Goal: Use online tool/utility: Use online tool/utility

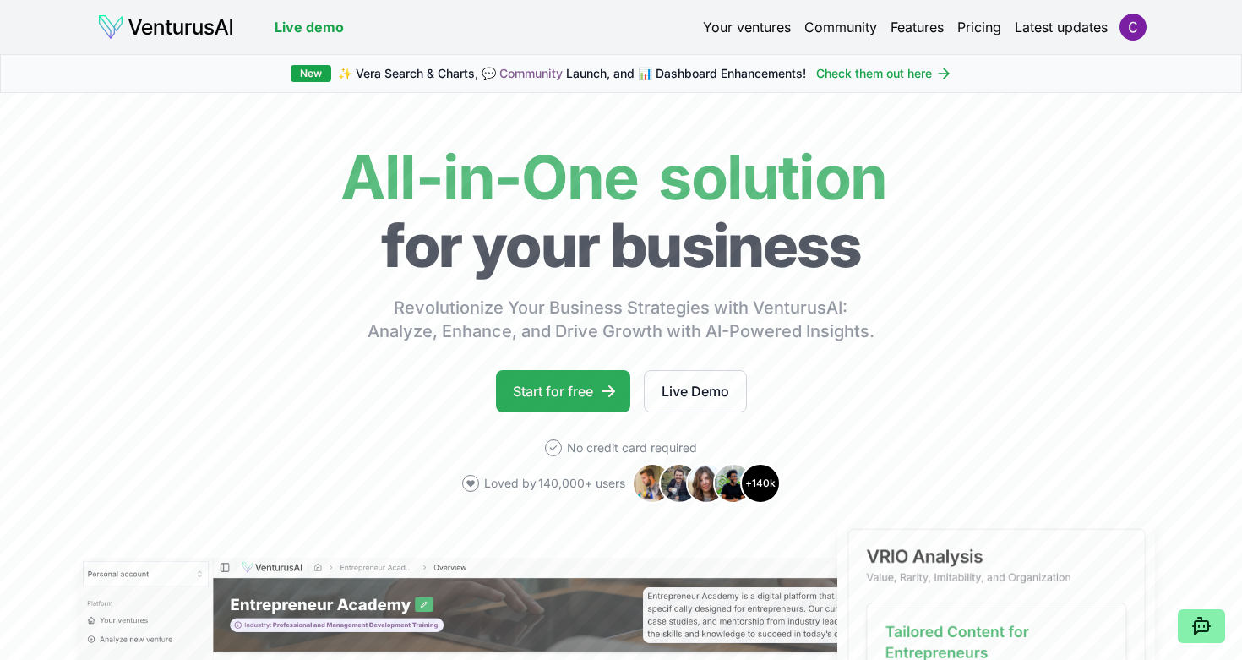
scroll to position [3, 0]
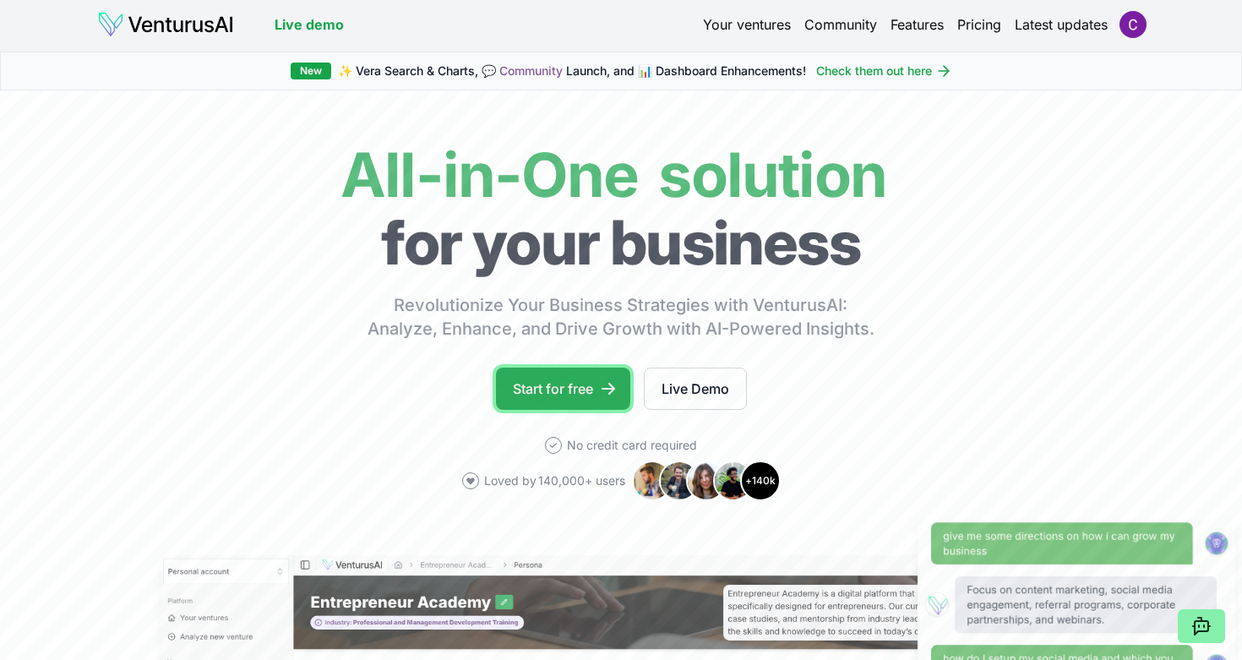
click at [555, 385] on link "Start for free" at bounding box center [563, 389] width 134 height 42
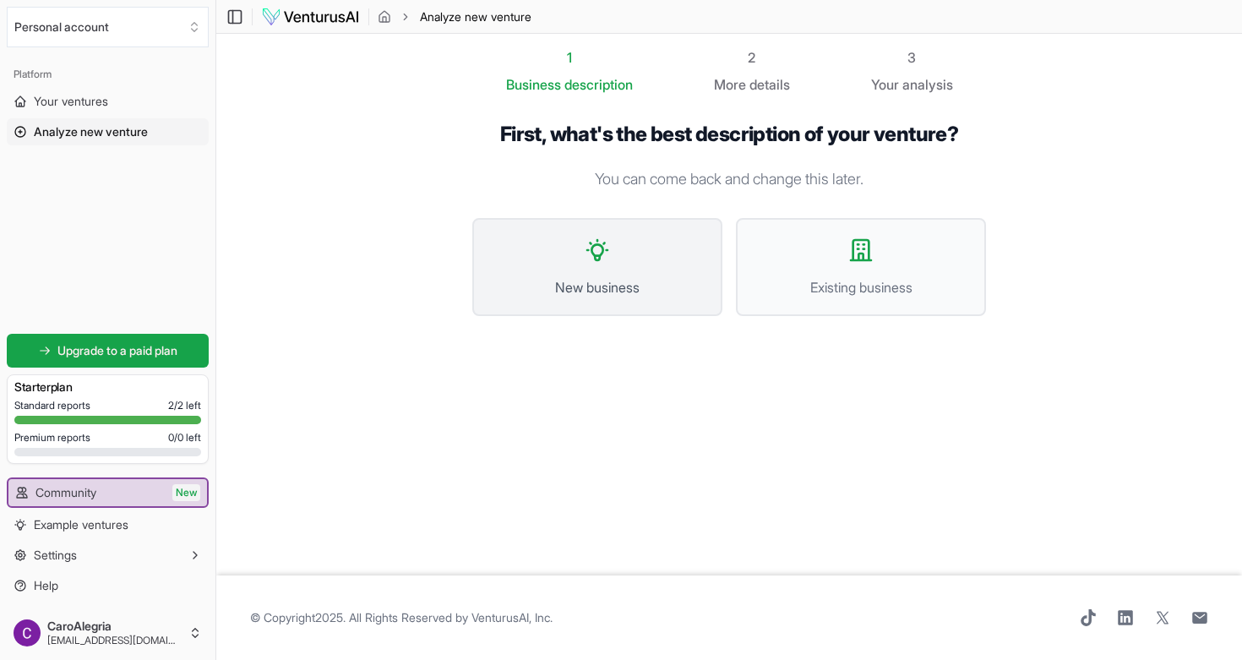
click at [604, 254] on icon at bounding box center [597, 250] width 27 height 27
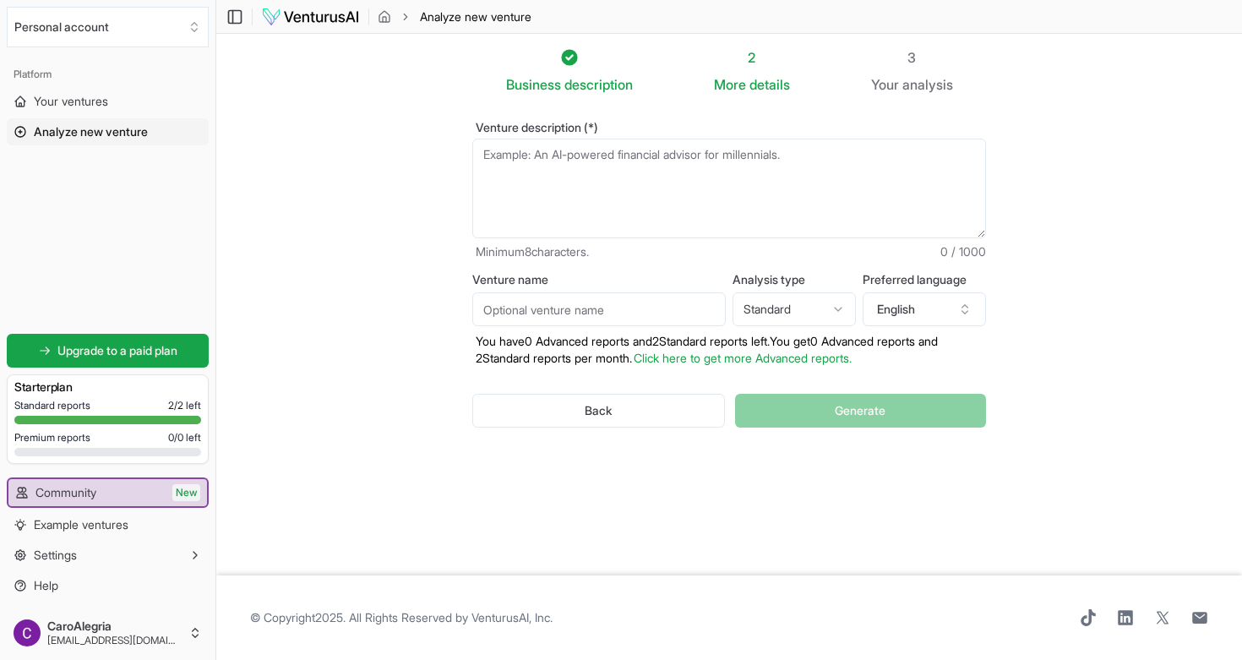
click at [561, 166] on textarea "Venture description (*)" at bounding box center [729, 189] width 514 height 100
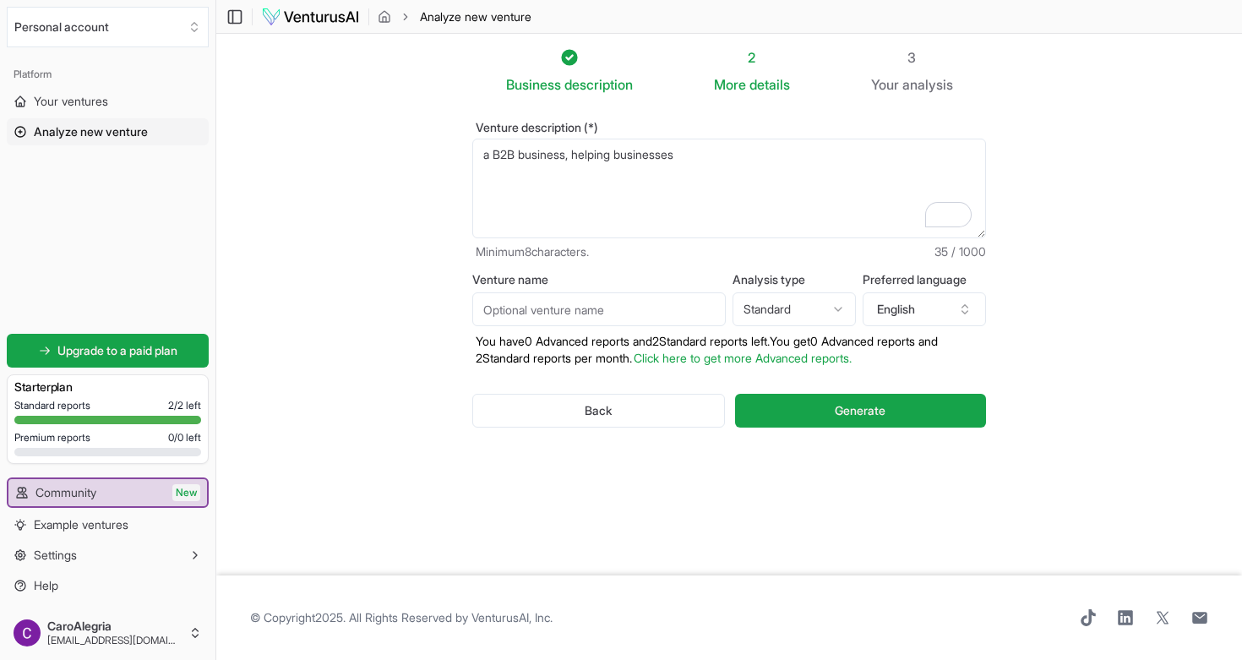
paste textarea "Launch, Align & Scale In Complex Markets Through Focused Comms, Ops Setup & Int…"
type textarea "a B2B business, helping businesses Launch, Align & Scale In Complex Markets Thr…"
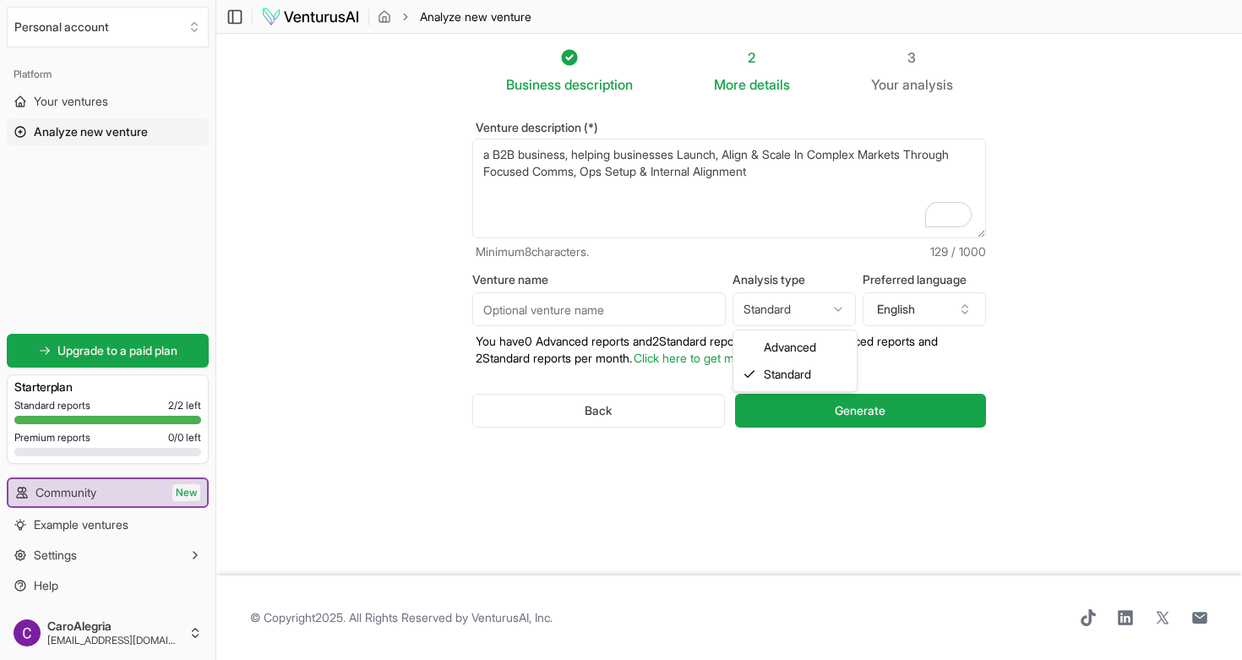
click at [836, 307] on html "We value your privacy We use cookies to enhance your browsing experience, serve…" at bounding box center [621, 330] width 1242 height 660
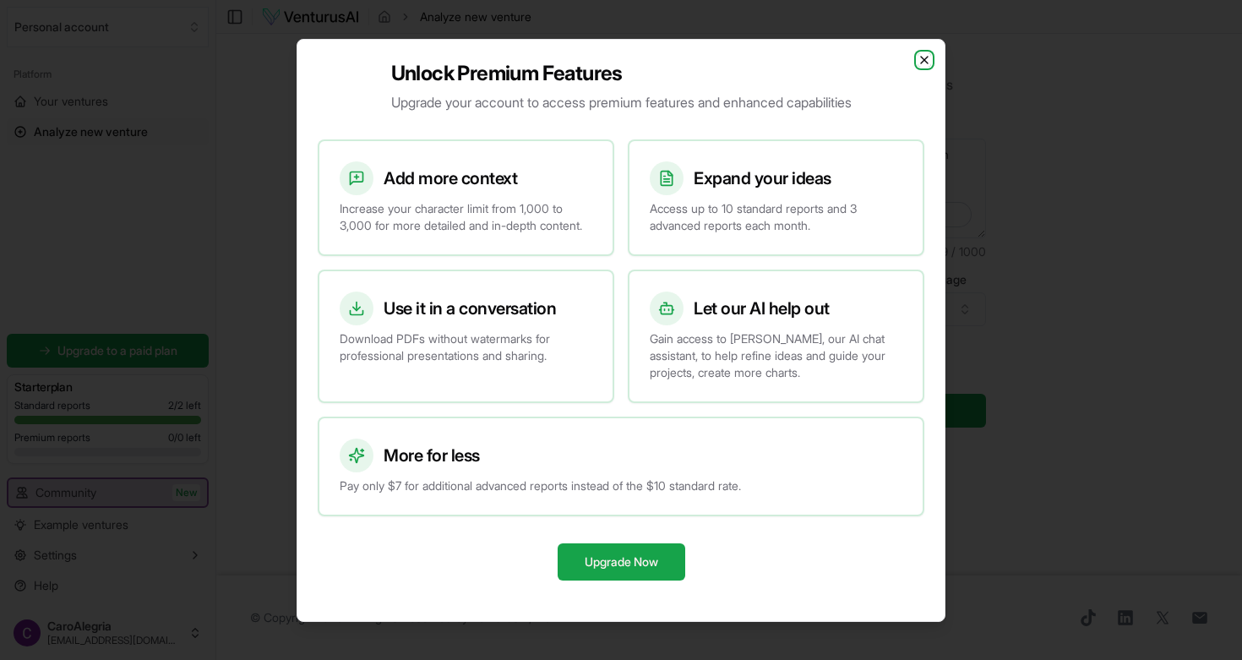
click at [922, 57] on icon "button" at bounding box center [924, 60] width 7 height 7
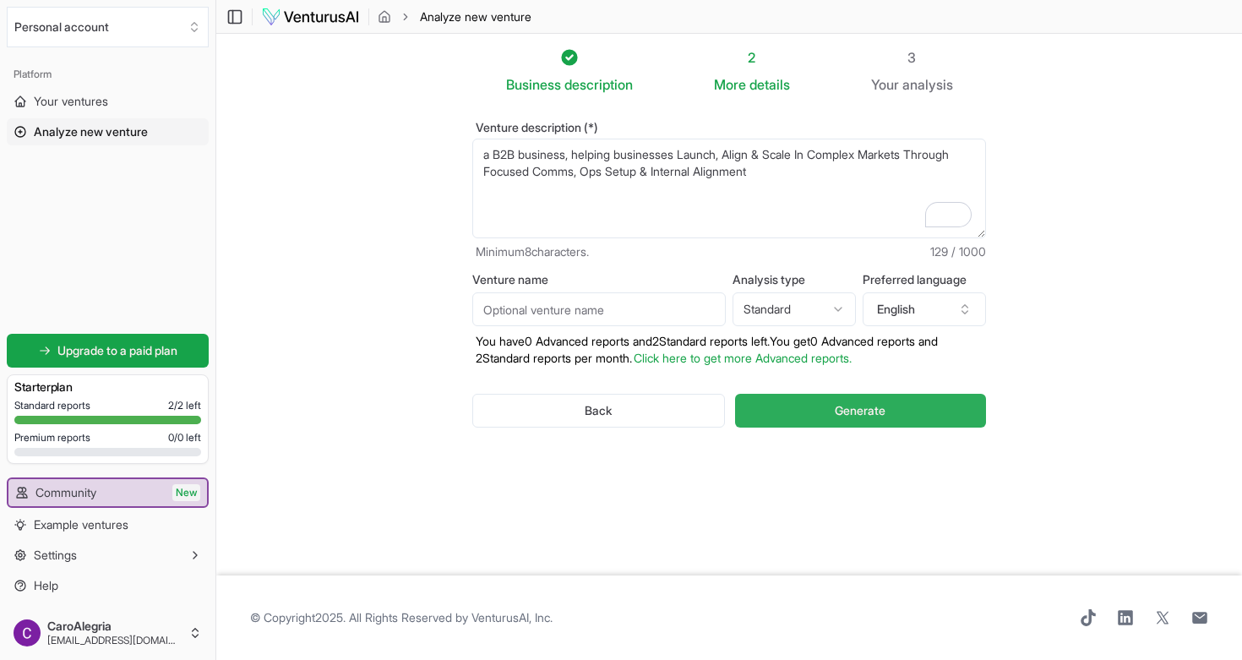
click at [854, 406] on span "Generate" at bounding box center [860, 410] width 51 height 17
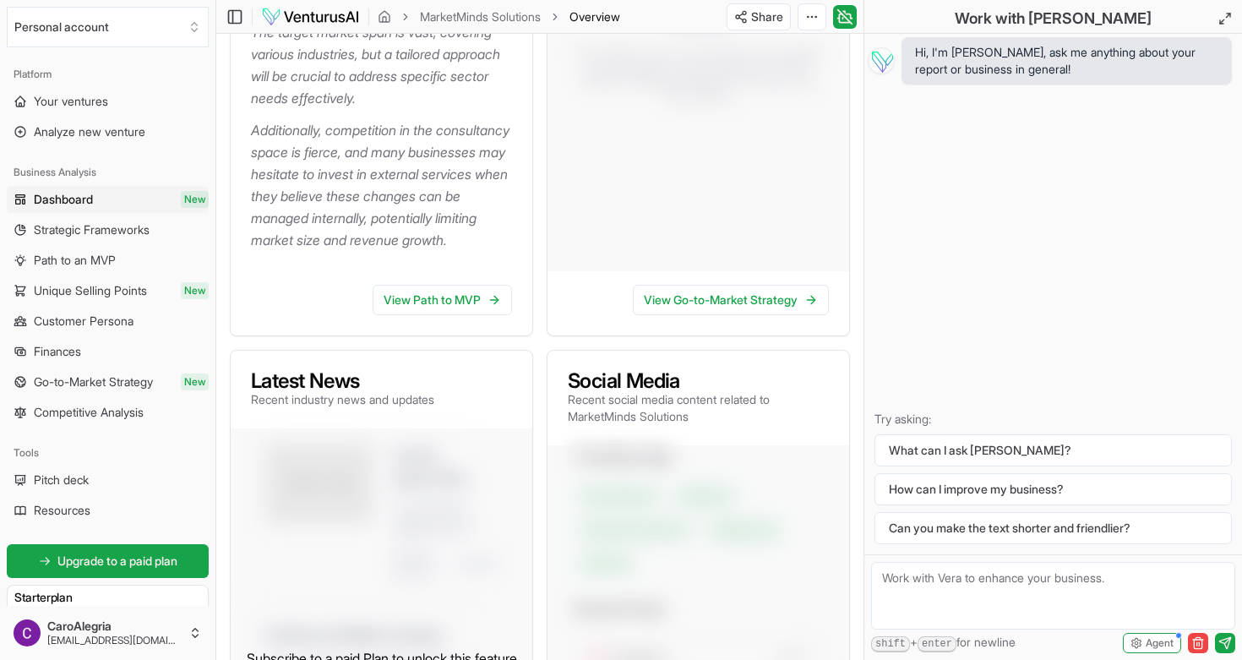
scroll to position [659, 0]
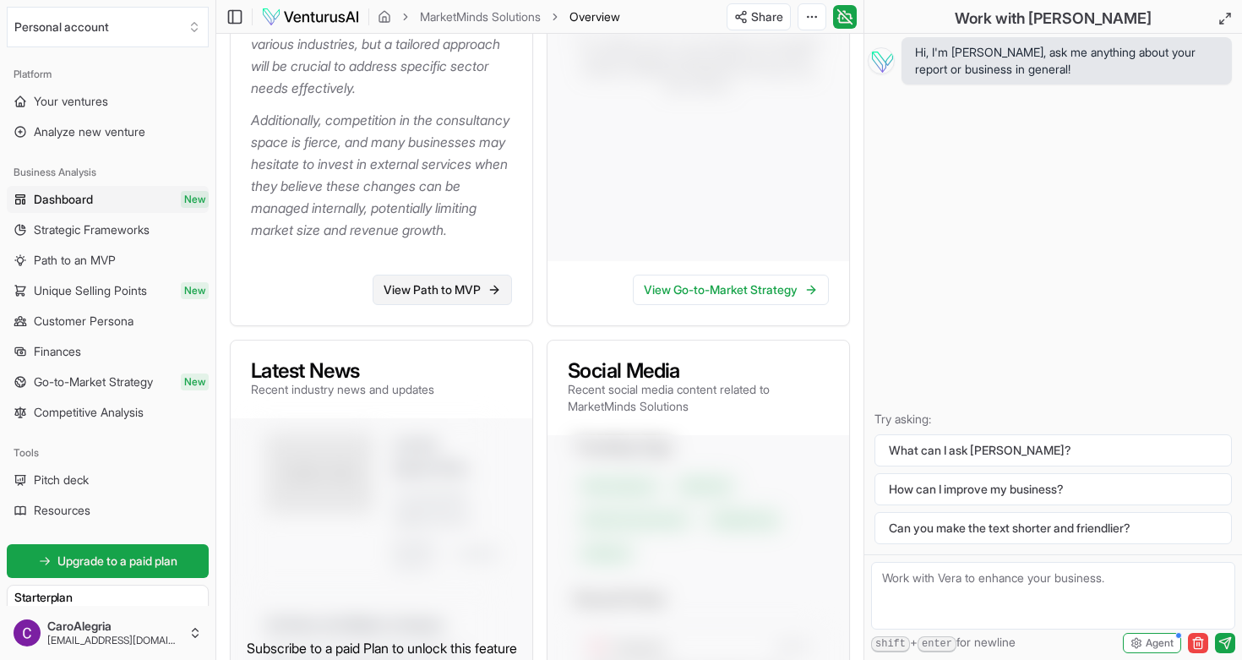
click at [433, 305] on link "View Path to MVP" at bounding box center [442, 290] width 139 height 30
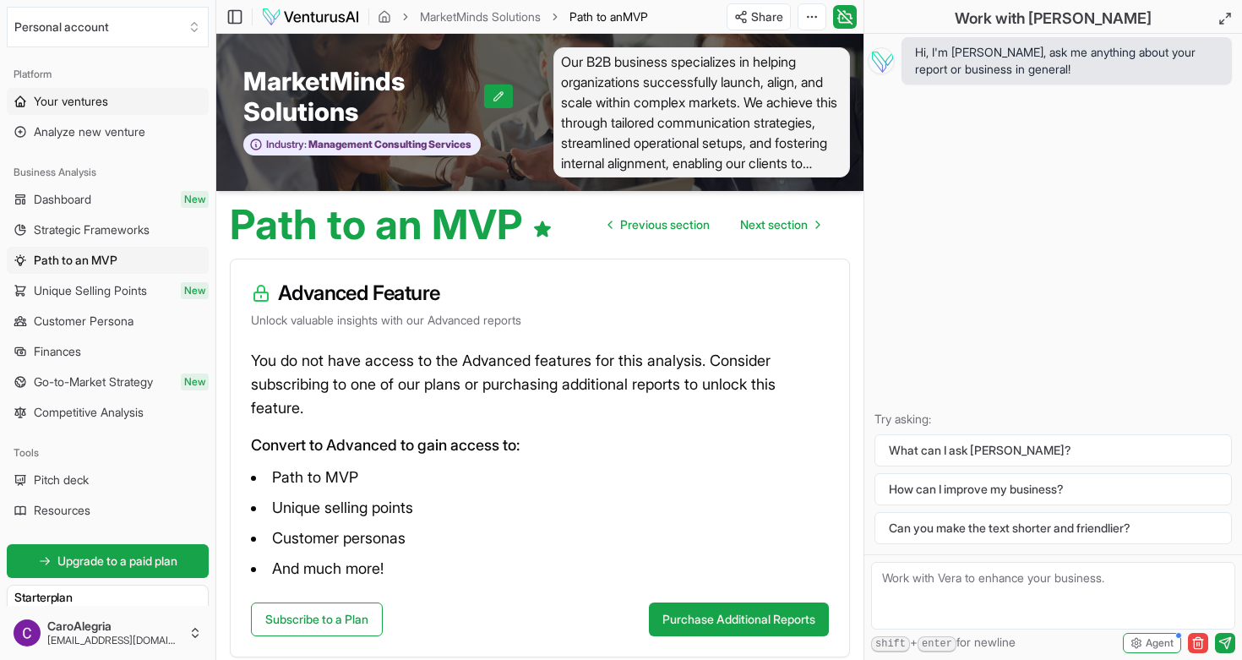
click at [96, 101] on span "Your ventures" at bounding box center [71, 101] width 74 height 17
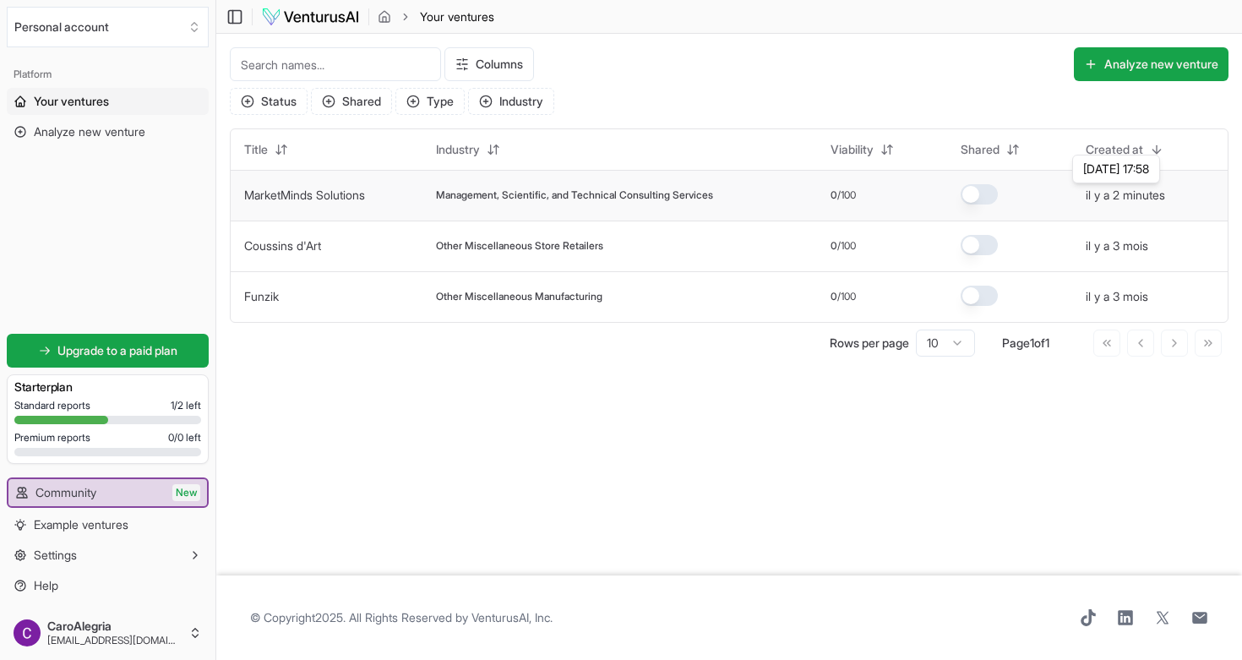
click at [1121, 193] on button "il y a 2 minutes" at bounding box center [1125, 195] width 79 height 17
click at [1134, 195] on button "il y a 2 minutes" at bounding box center [1125, 195] width 79 height 17
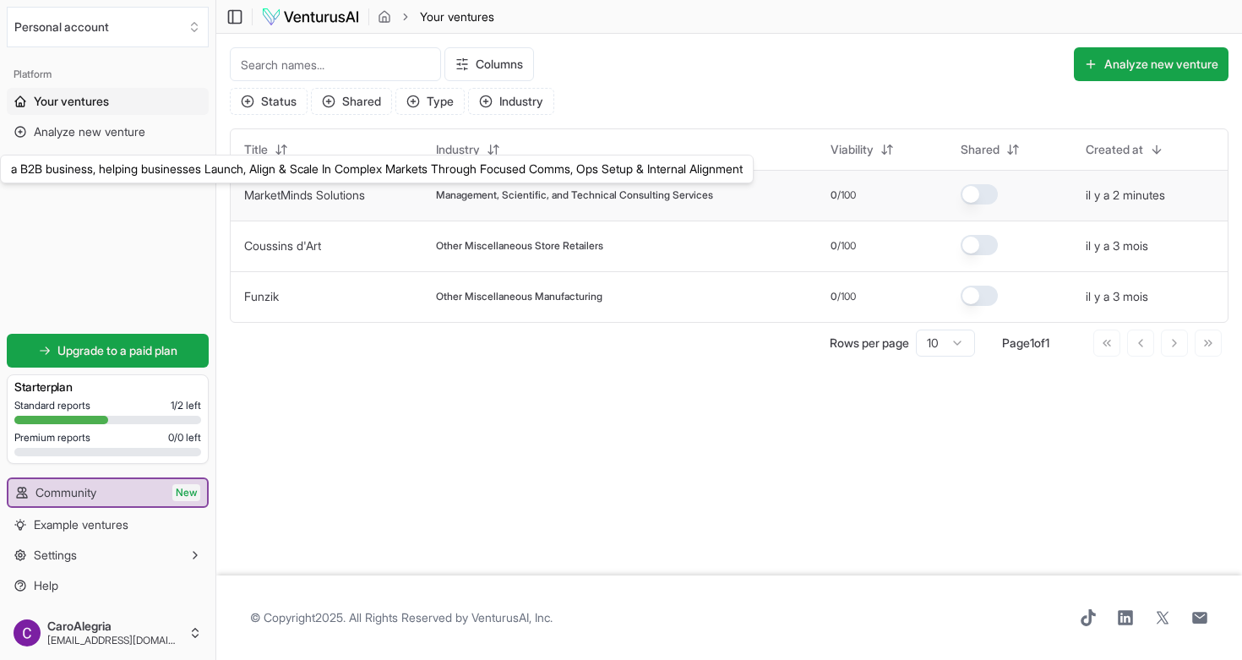
click at [276, 189] on link "MarketMinds Solutions" at bounding box center [304, 195] width 121 height 14
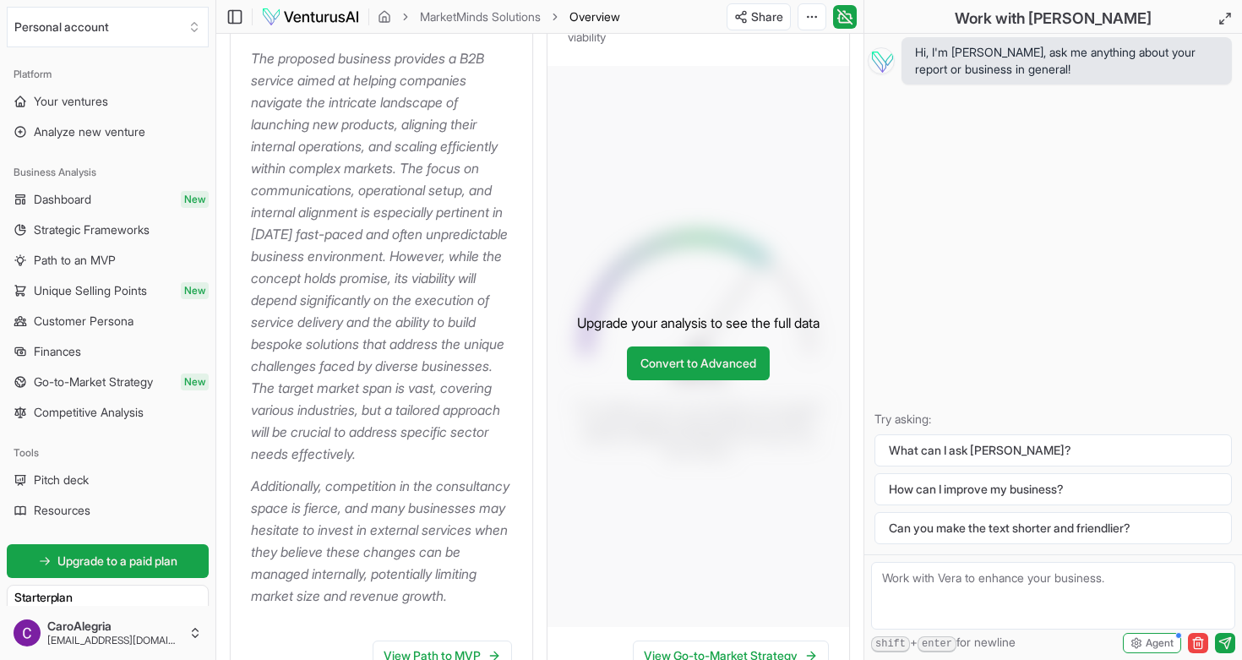
scroll to position [298, 0]
